Goal: Check status: Check status

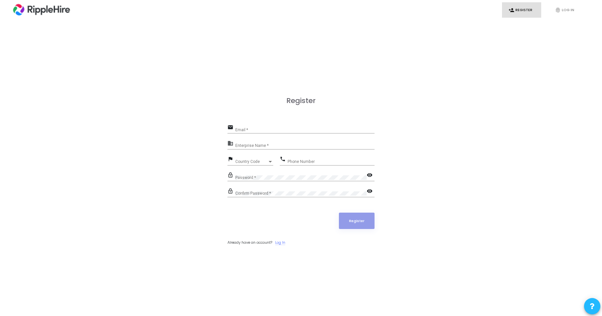
click at [284, 241] on link "Log In" at bounding box center [280, 243] width 10 height 6
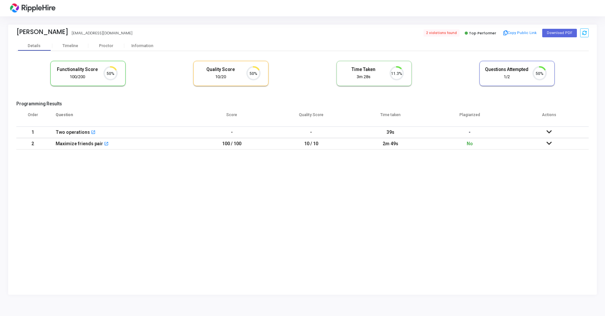
scroll to position [14, 17]
click at [583, 34] on icon at bounding box center [584, 33] width 5 height 5
